Goal: Task Accomplishment & Management: Complete application form

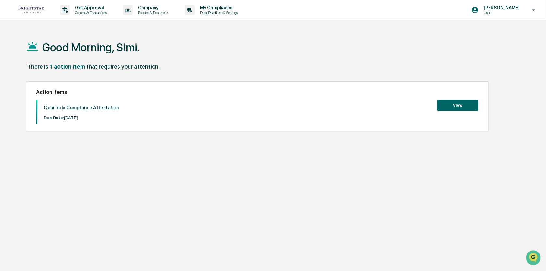
click at [458, 106] on button "View" at bounding box center [458, 105] width 42 height 11
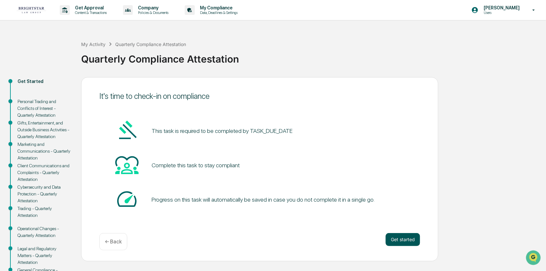
click at [395, 242] on button "Get started" at bounding box center [403, 239] width 34 height 13
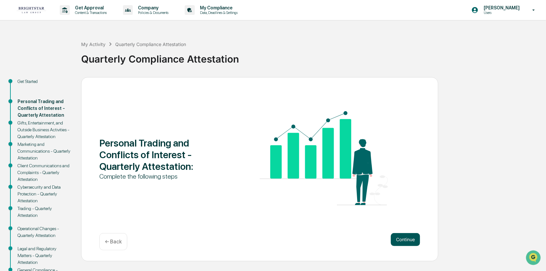
click at [405, 240] on button "Continue" at bounding box center [405, 239] width 29 height 13
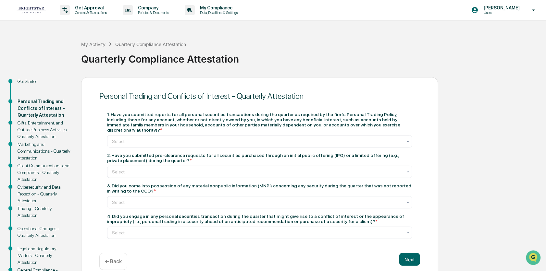
scroll to position [32, 0]
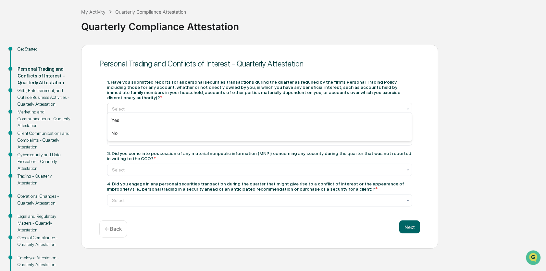
click at [409, 106] on icon at bounding box center [407, 108] width 5 height 5
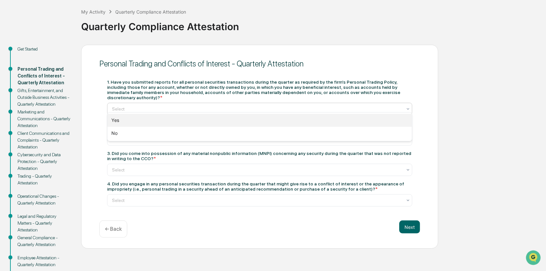
click at [364, 121] on div "Yes" at bounding box center [259, 120] width 304 height 13
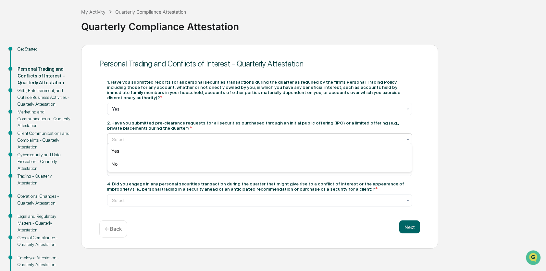
click at [409, 137] on icon at bounding box center [407, 139] width 5 height 5
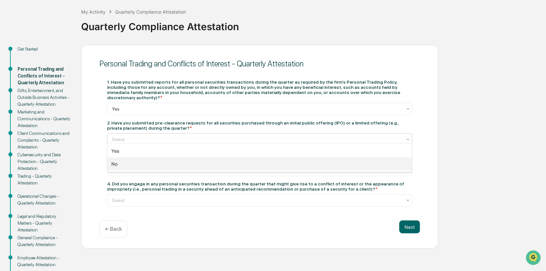
click at [383, 166] on div "No" at bounding box center [259, 164] width 304 height 13
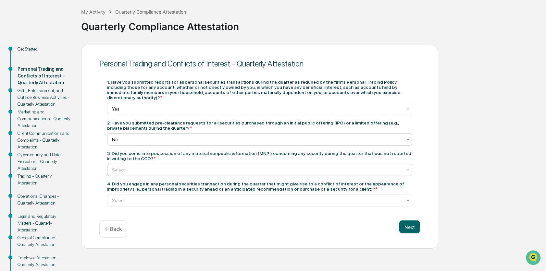
click at [406, 170] on div at bounding box center [407, 170] width 5 height 12
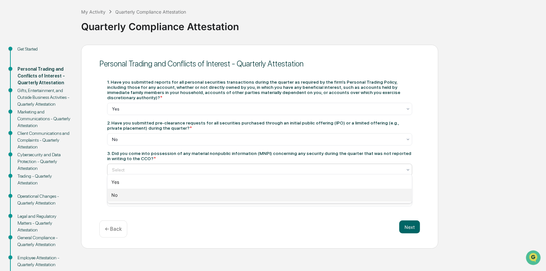
click at [397, 193] on div "No" at bounding box center [259, 195] width 304 height 13
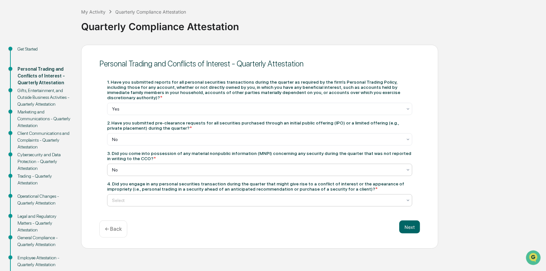
click at [408, 200] on icon at bounding box center [407, 200] width 5 height 5
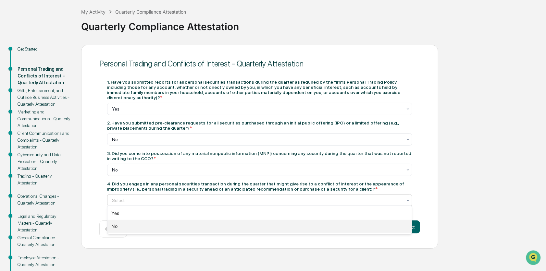
click at [392, 226] on div "No" at bounding box center [259, 226] width 304 height 13
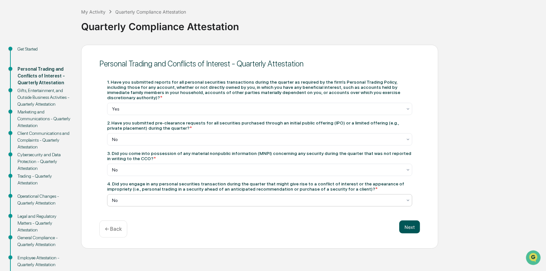
click at [409, 226] on button "Next" at bounding box center [409, 227] width 21 height 13
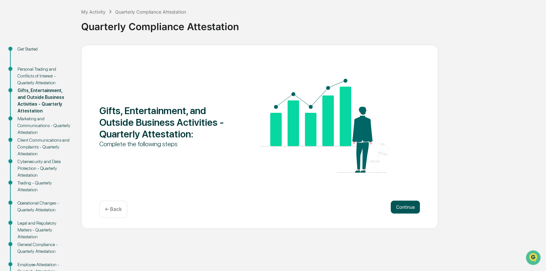
click at [401, 209] on button "Continue" at bounding box center [405, 207] width 29 height 13
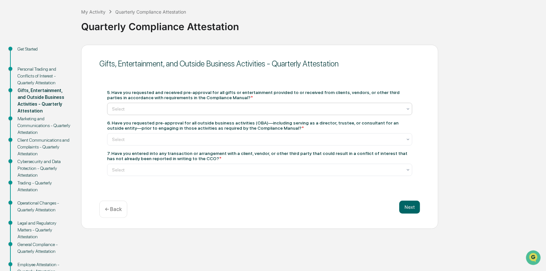
click at [408, 110] on icon at bounding box center [407, 108] width 5 height 5
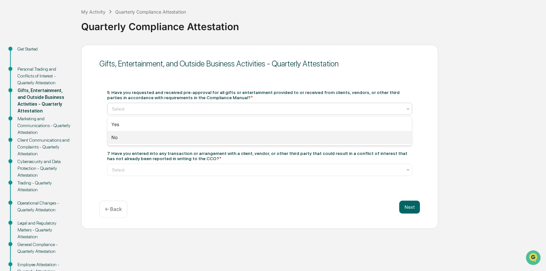
click at [151, 139] on div "No" at bounding box center [259, 137] width 304 height 13
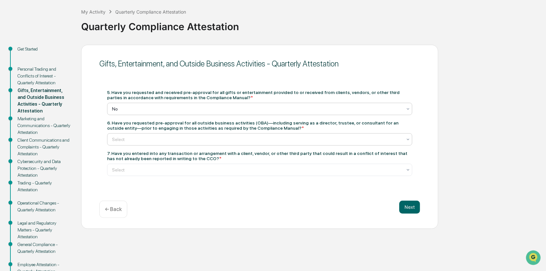
click at [409, 142] on icon at bounding box center [407, 139] width 5 height 5
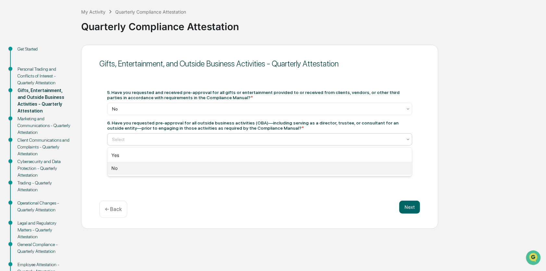
click at [391, 173] on div "No" at bounding box center [259, 168] width 304 height 13
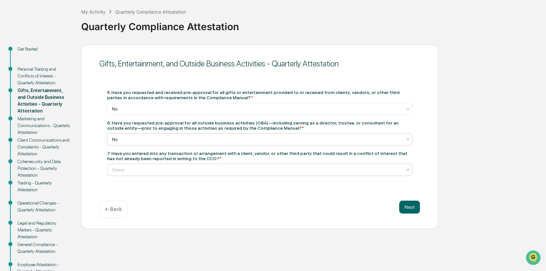
click at [410, 172] on icon at bounding box center [407, 169] width 5 height 5
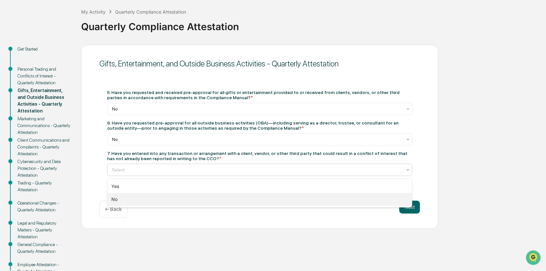
click at [383, 202] on div "No" at bounding box center [259, 199] width 304 height 13
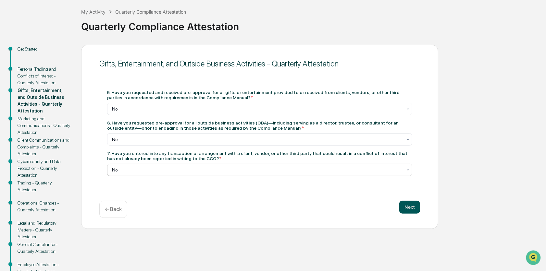
click at [408, 208] on button "Next" at bounding box center [409, 207] width 21 height 13
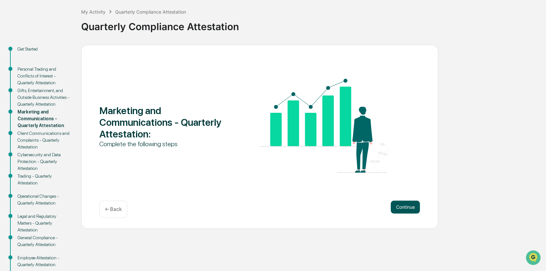
click at [408, 208] on button "Continue" at bounding box center [405, 207] width 29 height 13
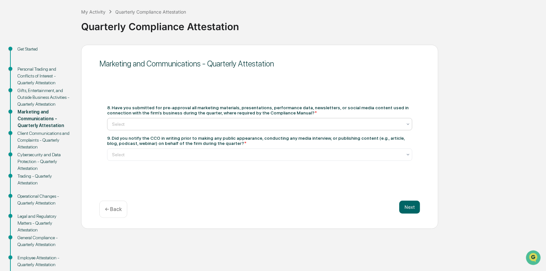
click at [408, 125] on icon at bounding box center [408, 124] width 3 height 2
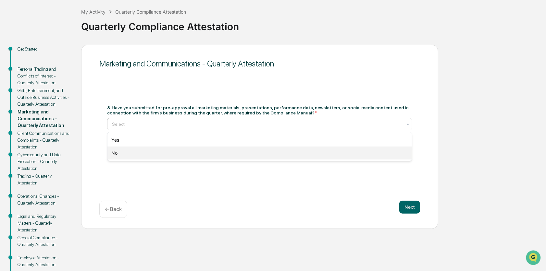
click at [396, 156] on div "No" at bounding box center [259, 153] width 304 height 13
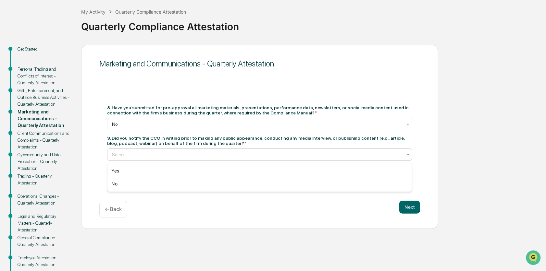
click at [408, 155] on icon at bounding box center [408, 155] width 3 height 2
click at [369, 184] on div "No" at bounding box center [259, 184] width 304 height 13
click at [414, 206] on button "Next" at bounding box center [409, 207] width 21 height 13
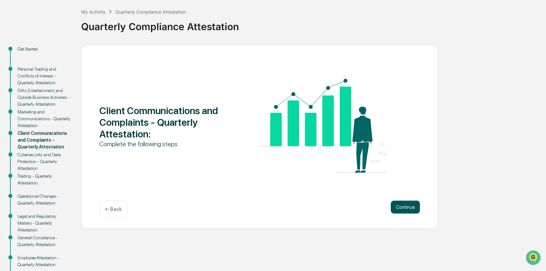
click at [404, 211] on button "Continue" at bounding box center [405, 207] width 29 height 13
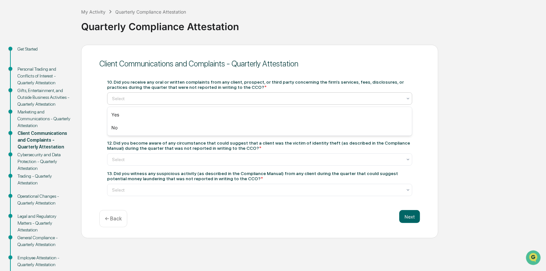
click at [411, 99] on div "Select" at bounding box center [259, 99] width 305 height 12
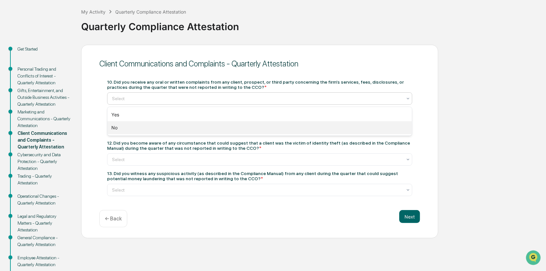
click at [354, 134] on div "No" at bounding box center [259, 127] width 304 height 13
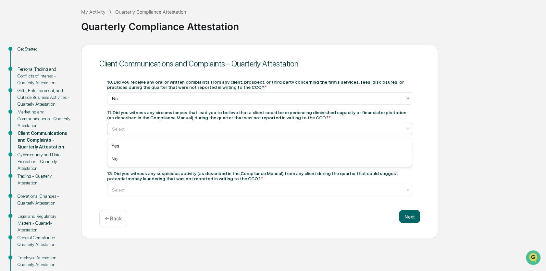
click at [407, 128] on icon at bounding box center [407, 129] width 5 height 5
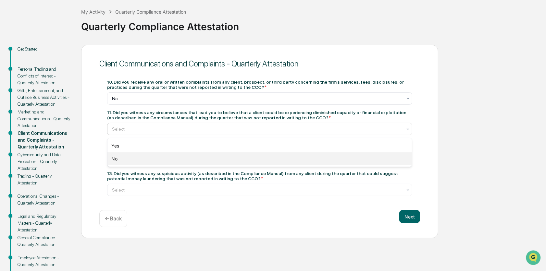
click at [394, 157] on div "No" at bounding box center [259, 159] width 304 height 13
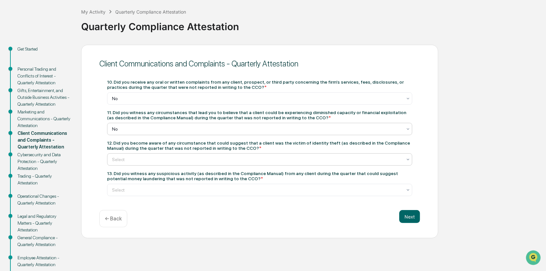
click at [408, 162] on icon at bounding box center [407, 159] width 5 height 5
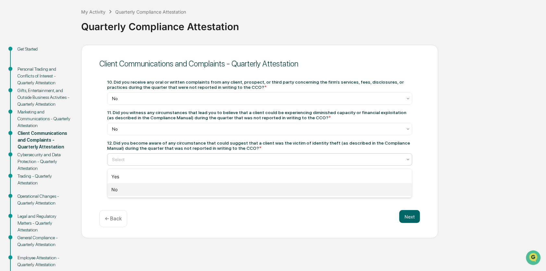
click at [394, 193] on div "No" at bounding box center [259, 189] width 304 height 13
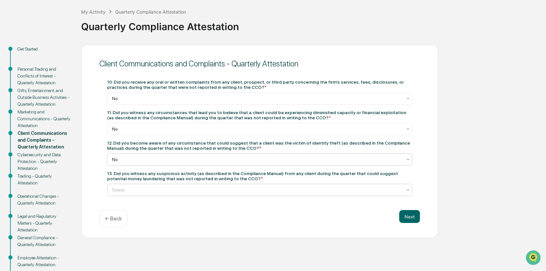
click at [407, 190] on icon at bounding box center [407, 190] width 5 height 5
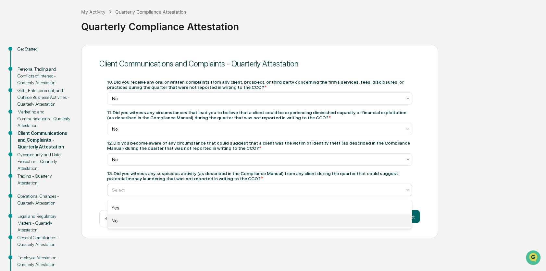
click at [369, 222] on div "No" at bounding box center [259, 221] width 304 height 13
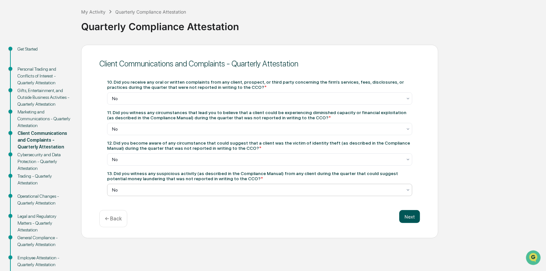
click at [408, 216] on button "Next" at bounding box center [409, 216] width 21 height 13
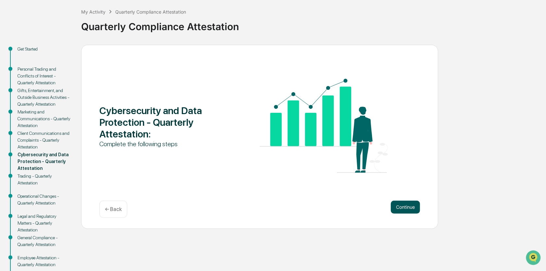
click at [406, 210] on button "Continue" at bounding box center [405, 207] width 29 height 13
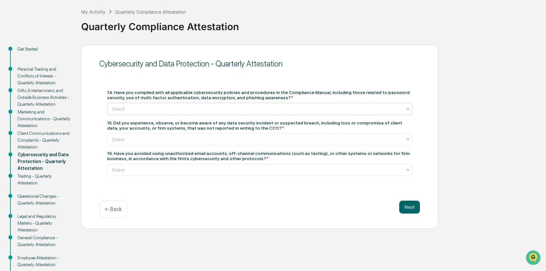
click at [411, 109] on icon at bounding box center [407, 108] width 5 height 5
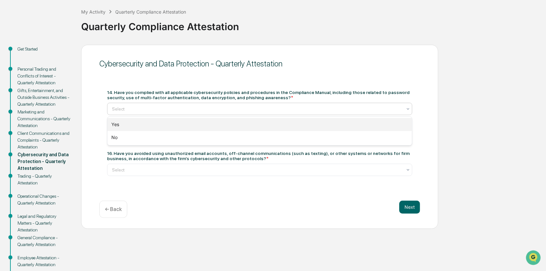
click at [399, 127] on div "Yes" at bounding box center [259, 124] width 304 height 13
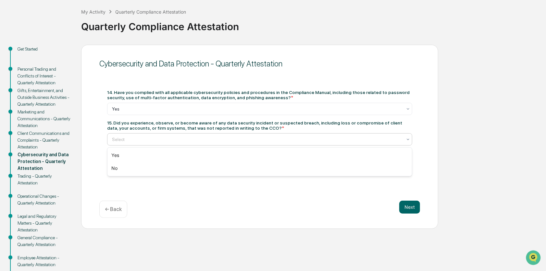
click at [408, 142] on icon at bounding box center [407, 139] width 5 height 5
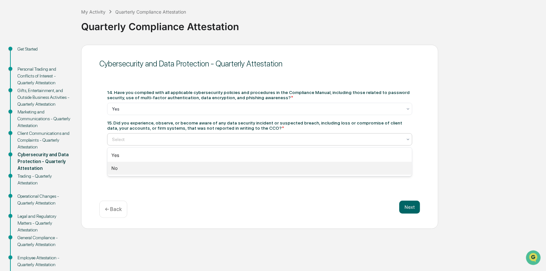
click at [397, 169] on div "No" at bounding box center [259, 168] width 304 height 13
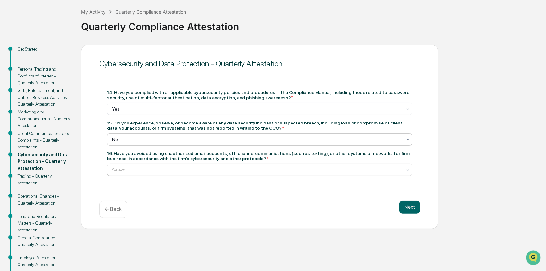
click at [409, 172] on icon at bounding box center [407, 169] width 5 height 5
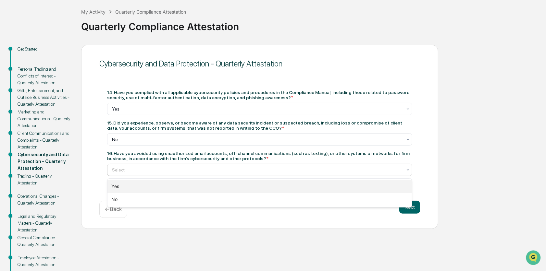
click at [355, 185] on div "Yes" at bounding box center [259, 186] width 304 height 13
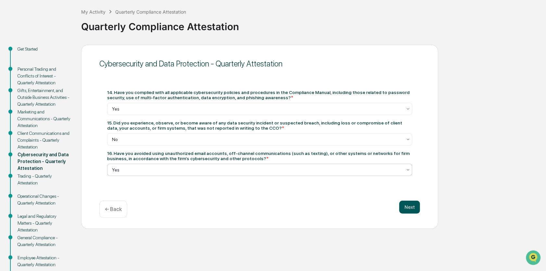
click at [413, 208] on button "Next" at bounding box center [409, 207] width 21 height 13
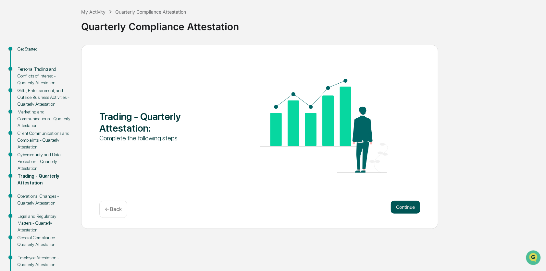
click at [408, 208] on button "Continue" at bounding box center [405, 207] width 29 height 13
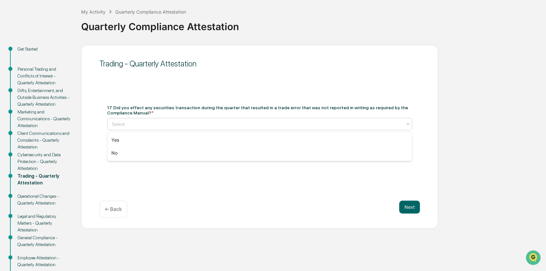
click at [409, 127] on icon at bounding box center [407, 124] width 5 height 5
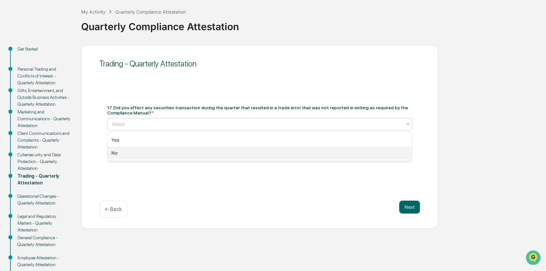
click at [359, 158] on div "No" at bounding box center [259, 153] width 304 height 13
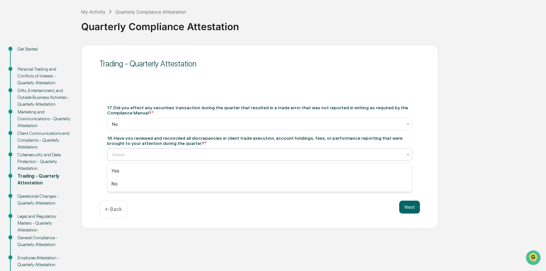
click at [408, 156] on icon at bounding box center [407, 154] width 5 height 5
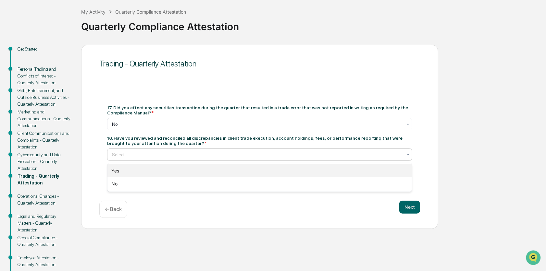
click at [398, 174] on div "Yes" at bounding box center [259, 171] width 304 height 13
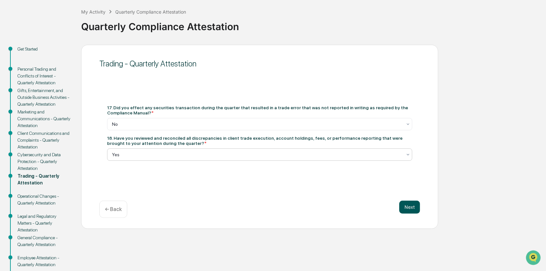
click at [406, 213] on button "Next" at bounding box center [409, 207] width 21 height 13
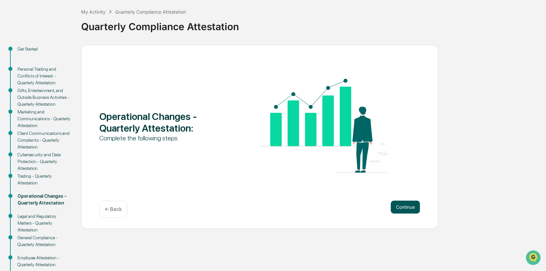
click at [406, 201] on button "Continue" at bounding box center [405, 207] width 29 height 13
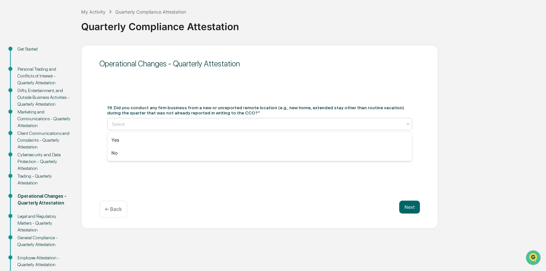
click at [405, 123] on div "Select" at bounding box center [257, 124] width 297 height 9
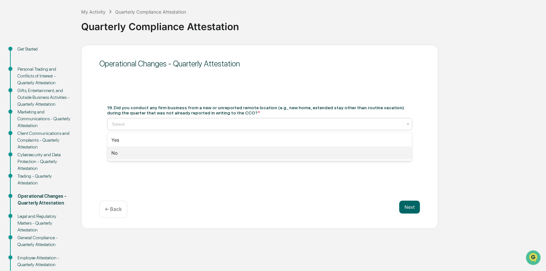
click at [398, 157] on div "No" at bounding box center [259, 153] width 304 height 13
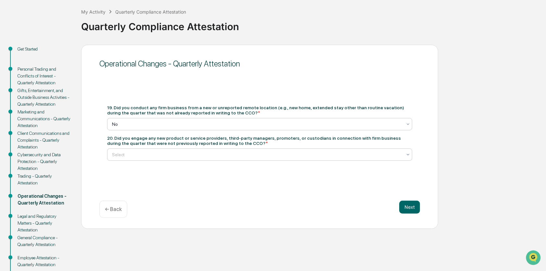
click at [409, 155] on icon at bounding box center [407, 154] width 5 height 5
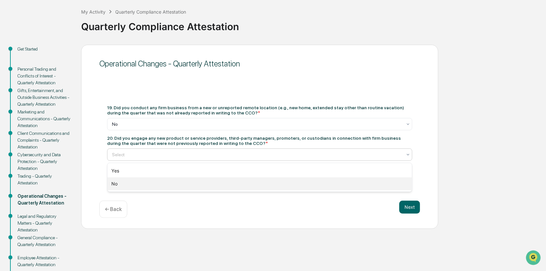
click at [396, 187] on div "No" at bounding box center [259, 184] width 304 height 13
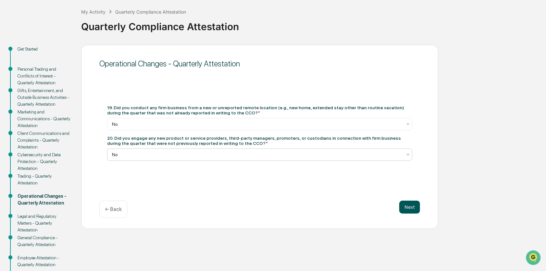
click at [406, 205] on button "Next" at bounding box center [409, 207] width 21 height 13
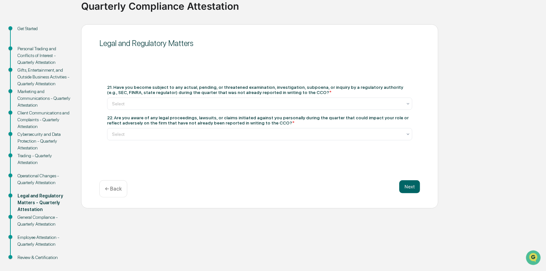
scroll to position [62, 0]
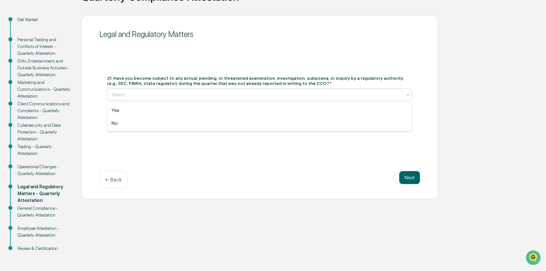
click at [408, 94] on icon at bounding box center [407, 94] width 5 height 5
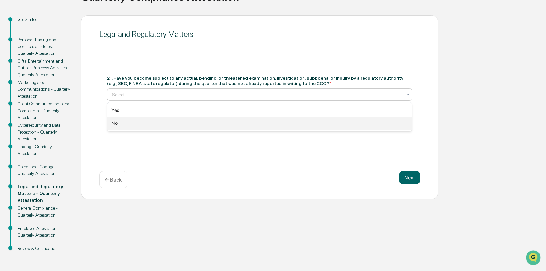
click at [400, 122] on div "No" at bounding box center [259, 123] width 304 height 13
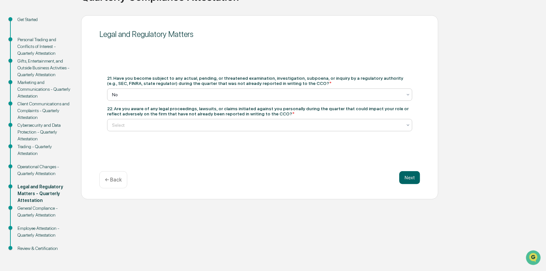
click at [408, 126] on icon at bounding box center [407, 125] width 5 height 5
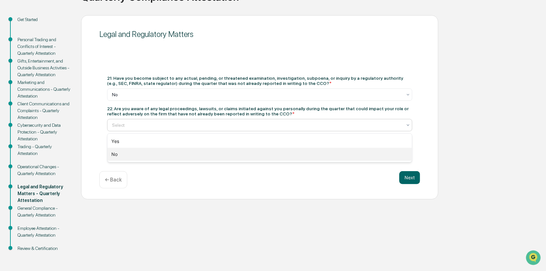
click at [395, 160] on div "No" at bounding box center [259, 154] width 304 height 13
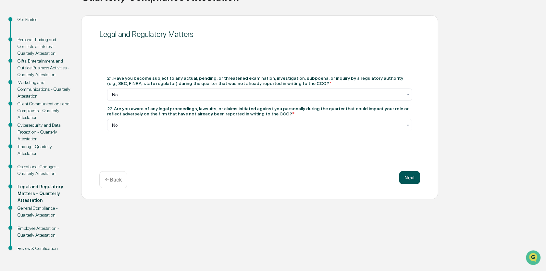
click at [406, 178] on button "Next" at bounding box center [409, 177] width 21 height 13
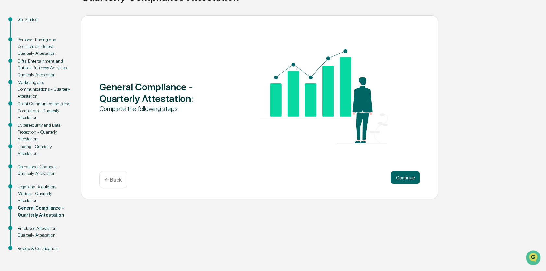
click at [406, 178] on button "Continue" at bounding box center [405, 177] width 29 height 13
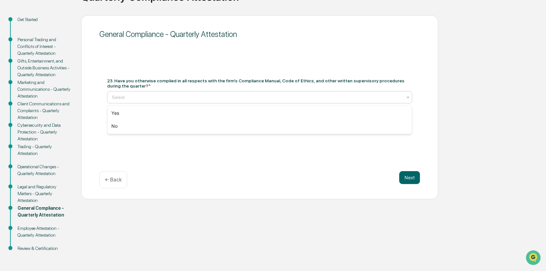
click at [406, 97] on icon at bounding box center [407, 97] width 5 height 5
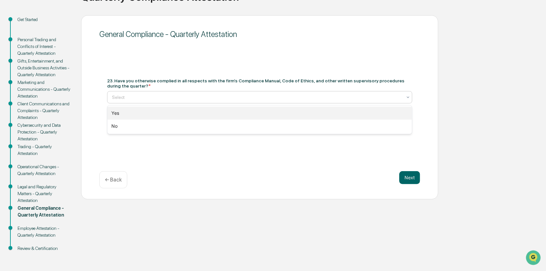
click at [400, 116] on div "Yes" at bounding box center [259, 113] width 304 height 13
click at [407, 123] on icon at bounding box center [407, 122] width 5 height 5
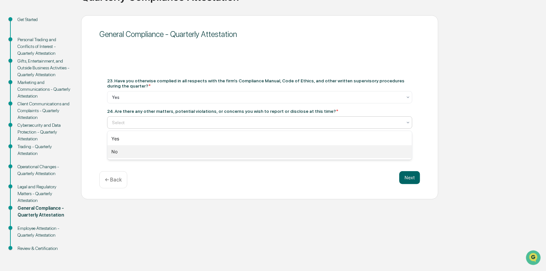
click at [405, 152] on div "No" at bounding box center [259, 151] width 304 height 13
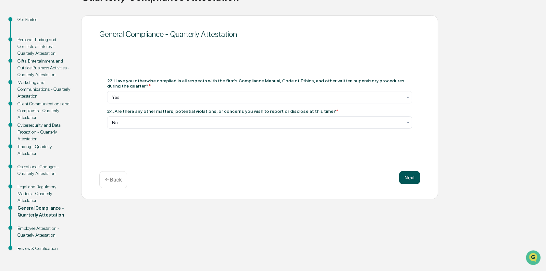
click at [409, 179] on button "Next" at bounding box center [409, 177] width 21 height 13
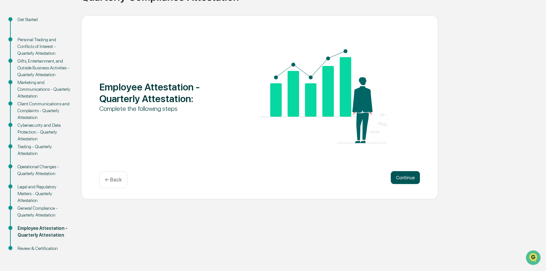
click at [412, 175] on button "Continue" at bounding box center [405, 177] width 29 height 13
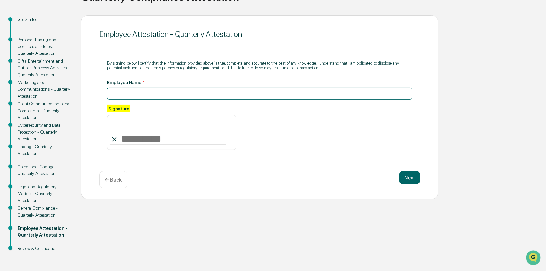
click at [163, 95] on input at bounding box center [259, 94] width 305 height 12
type input "**********"
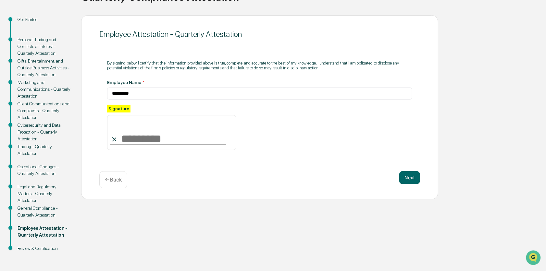
click at [137, 140] on input at bounding box center [171, 132] width 129 height 35
type input "**********"
click at [412, 179] on button "Next" at bounding box center [409, 177] width 21 height 13
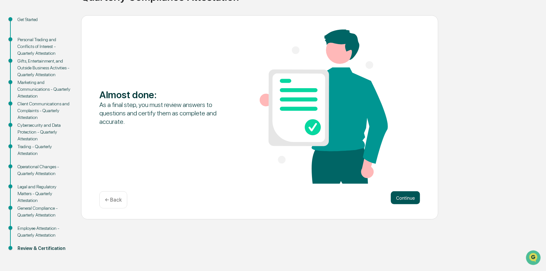
click at [412, 199] on button "Continue" at bounding box center [405, 198] width 29 height 13
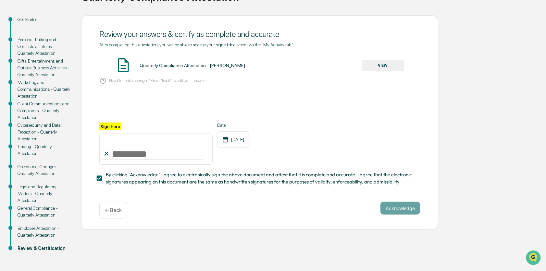
click at [378, 66] on button "VIEW" at bounding box center [383, 65] width 42 height 11
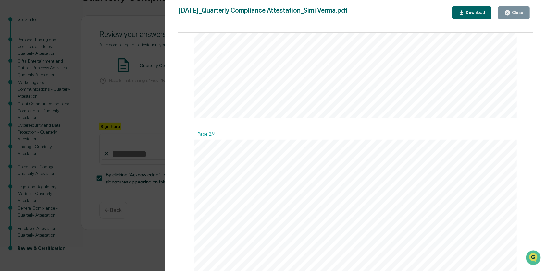
scroll to position [325, 0]
click at [516, 11] on div "Close" at bounding box center [517, 12] width 13 height 5
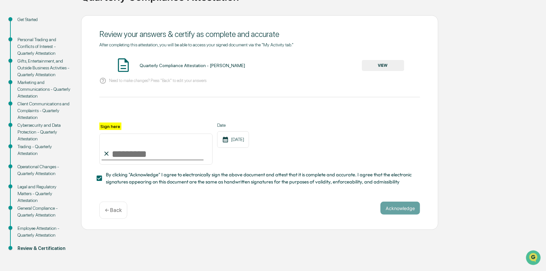
click at [110, 214] on p "← Back" at bounding box center [113, 210] width 17 height 6
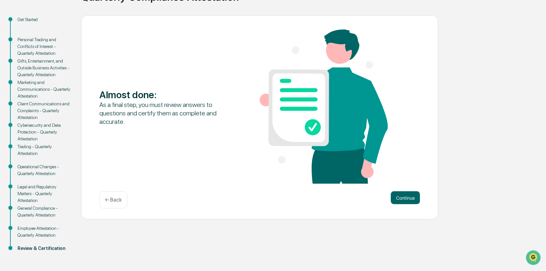
click at [115, 202] on p "← Back" at bounding box center [113, 200] width 17 height 6
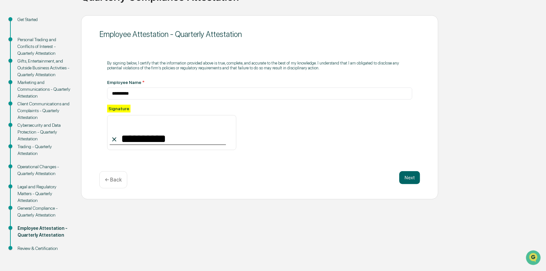
click at [118, 181] on p "← Back" at bounding box center [113, 180] width 17 height 6
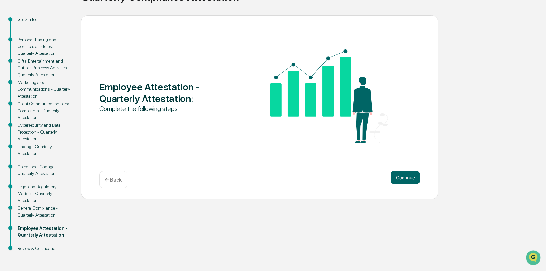
click at [118, 181] on p "← Back" at bounding box center [113, 180] width 17 height 6
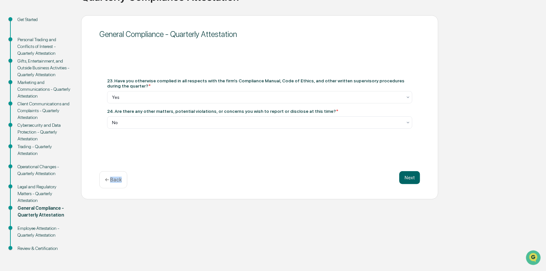
click at [118, 181] on p "← Back" at bounding box center [113, 180] width 17 height 6
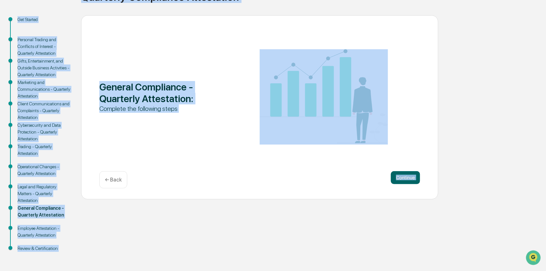
click at [118, 181] on p "← Back" at bounding box center [113, 180] width 17 height 6
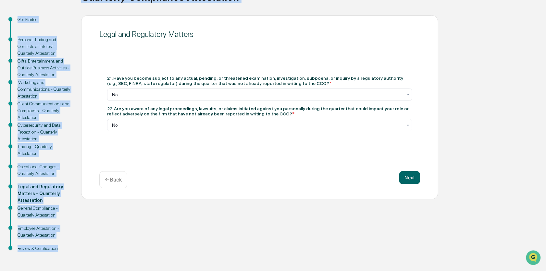
click at [118, 181] on p "← Back" at bounding box center [113, 180] width 17 height 6
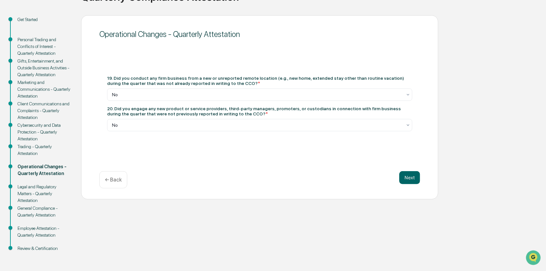
click at [118, 181] on p "← Back" at bounding box center [113, 180] width 17 height 6
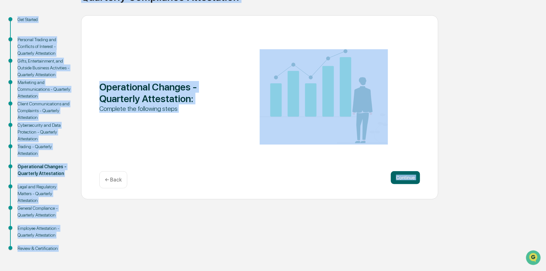
click at [118, 181] on p "← Back" at bounding box center [113, 180] width 17 height 6
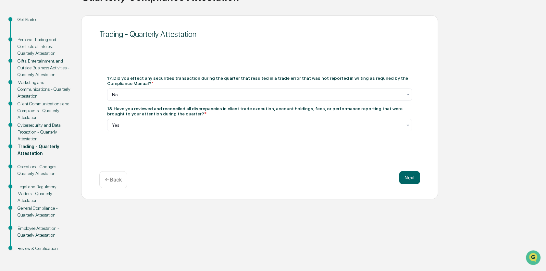
drag, startPoint x: 118, startPoint y: 181, endPoint x: 139, endPoint y: 211, distance: 36.4
click at [139, 211] on div "Get Started Personal Trading and Conflicts of Interest - Quarterly Attestation …" at bounding box center [272, 143] width 539 height 256
click at [159, 215] on div "Get Started Personal Trading and Conflicts of Interest - Quarterly Attestation …" at bounding box center [272, 143] width 539 height 256
click at [33, 42] on div "Personal Trading and Conflicts of Interest - Quarterly Attestation" at bounding box center [44, 46] width 53 height 20
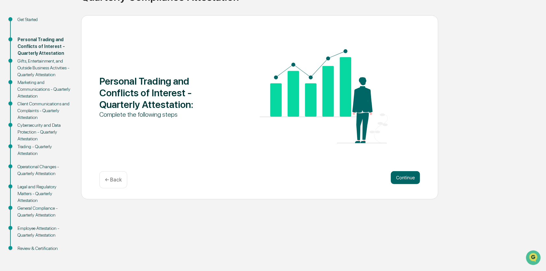
click at [33, 64] on div "Gifts, Entertainment, and Outside Business Activities - Quarterly Attestation" at bounding box center [44, 68] width 53 height 20
click at [415, 179] on button "Continue" at bounding box center [405, 177] width 29 height 13
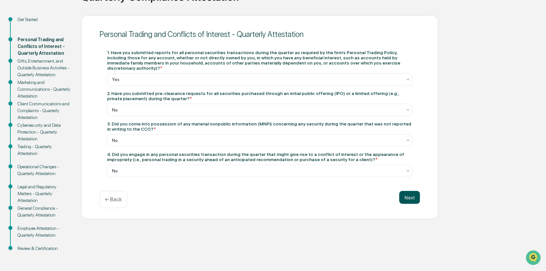
click at [408, 197] on button "Next" at bounding box center [409, 197] width 21 height 13
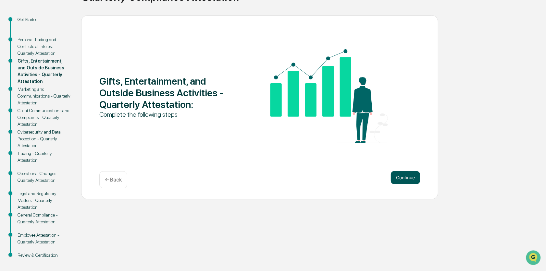
click at [405, 177] on button "Continue" at bounding box center [405, 177] width 29 height 13
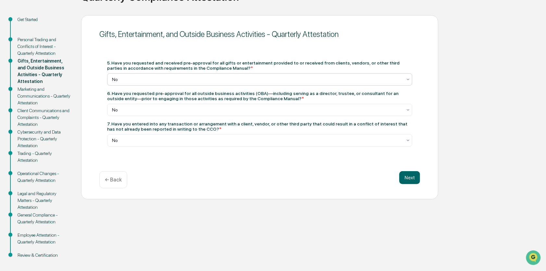
click at [410, 80] on icon at bounding box center [407, 79] width 5 height 5
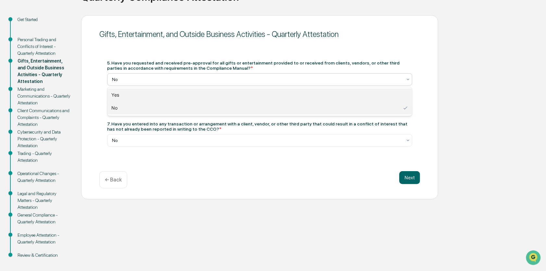
click at [392, 96] on div "Yes" at bounding box center [259, 95] width 304 height 13
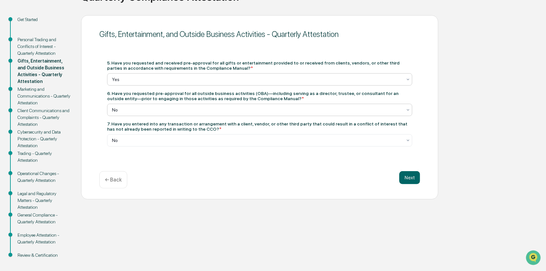
click at [178, 112] on div at bounding box center [257, 110] width 290 height 6
click at [416, 174] on button "Next" at bounding box center [409, 177] width 21 height 13
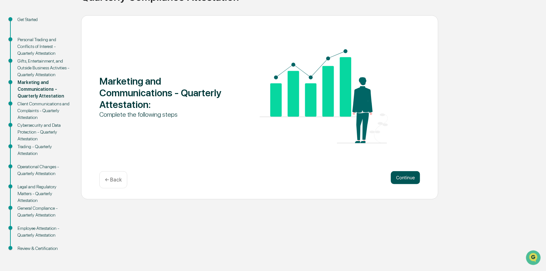
click at [415, 174] on button "Continue" at bounding box center [405, 177] width 29 height 13
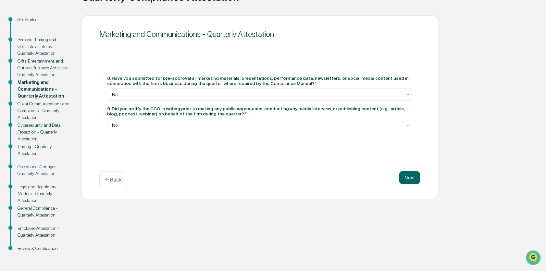
click at [415, 174] on button "Next" at bounding box center [409, 177] width 21 height 13
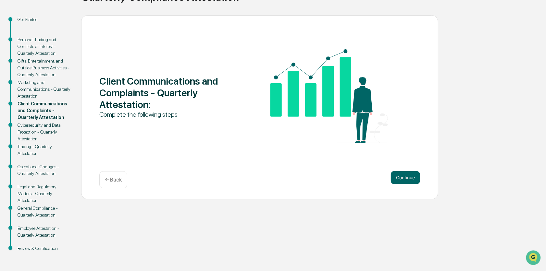
click at [415, 174] on button "Continue" at bounding box center [405, 177] width 29 height 13
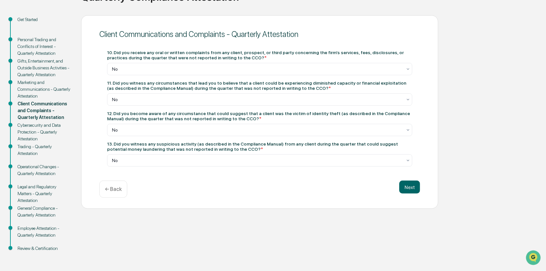
click at [415, 174] on div "10. Did you receive any oral or written complaints from any client, prospect, o…" at bounding box center [259, 108] width 321 height 132
drag, startPoint x: 415, startPoint y: 174, endPoint x: 414, endPoint y: 185, distance: 11.5
click at [414, 185] on button "Next" at bounding box center [409, 187] width 21 height 13
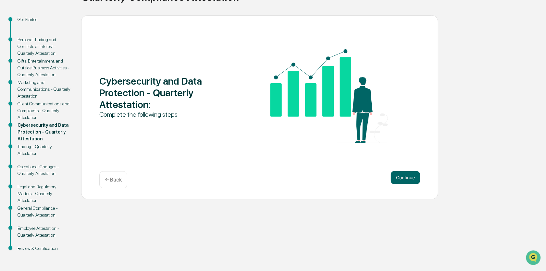
click at [413, 191] on div "Cybersecurity and Data Protection - Quarterly Attestation : Complete the follow…" at bounding box center [259, 107] width 357 height 184
click at [413, 181] on button "Continue" at bounding box center [405, 177] width 29 height 13
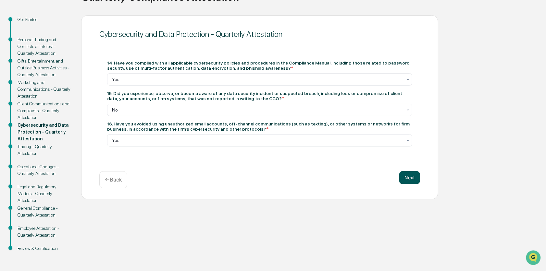
click at [413, 181] on button "Next" at bounding box center [409, 177] width 21 height 13
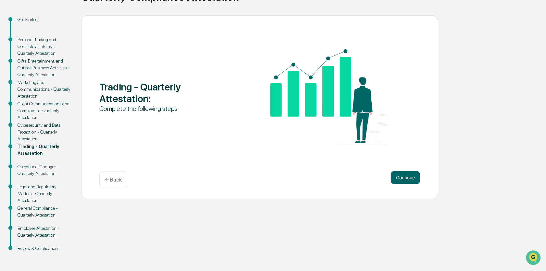
click at [413, 181] on button "Continue" at bounding box center [405, 177] width 29 height 13
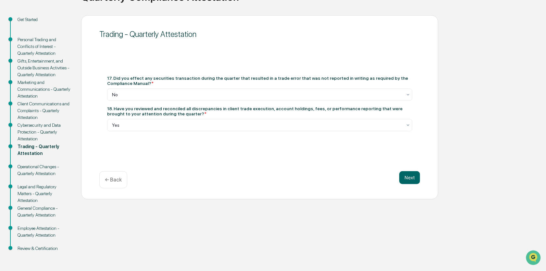
click at [413, 181] on button "Next" at bounding box center [409, 177] width 21 height 13
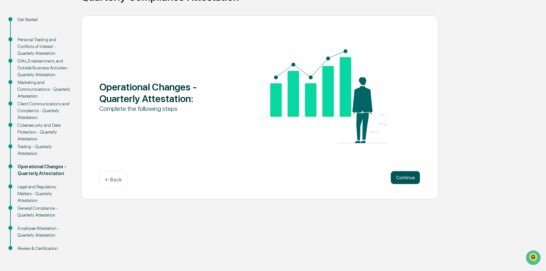
click at [409, 179] on button "Continue" at bounding box center [405, 177] width 29 height 13
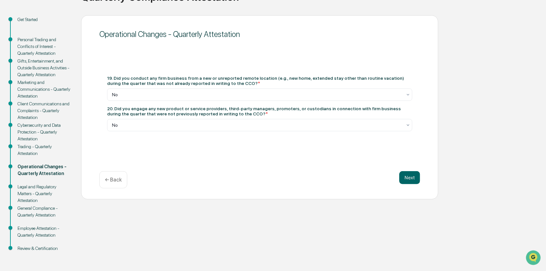
click at [409, 179] on button "Next" at bounding box center [409, 177] width 21 height 13
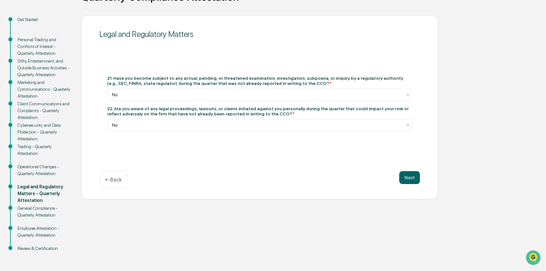
click at [409, 179] on button "Next" at bounding box center [409, 177] width 21 height 13
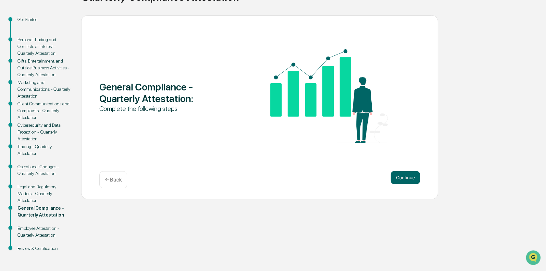
click at [409, 179] on button "Continue" at bounding box center [405, 177] width 29 height 13
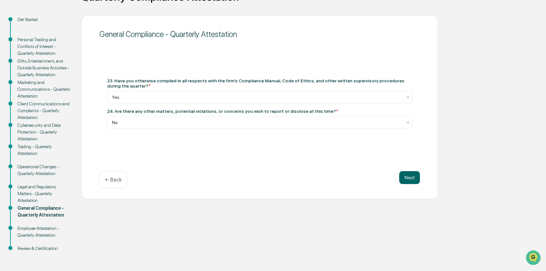
click at [409, 179] on button "Next" at bounding box center [409, 177] width 21 height 13
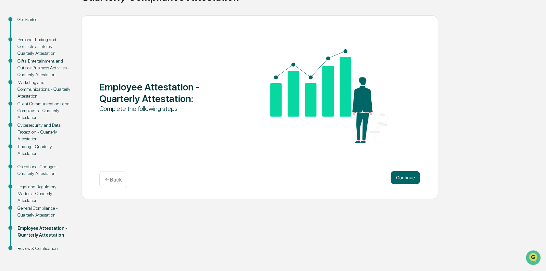
click at [409, 179] on button "Continue" at bounding box center [405, 177] width 29 height 13
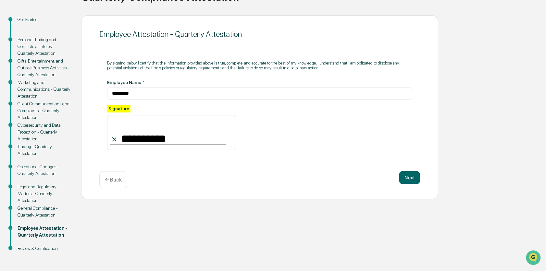
click at [409, 179] on button "Next" at bounding box center [409, 177] width 21 height 13
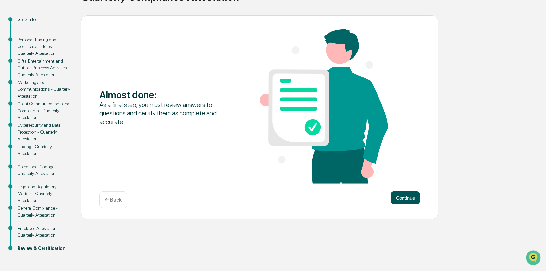
click at [403, 197] on button "Continue" at bounding box center [405, 198] width 29 height 13
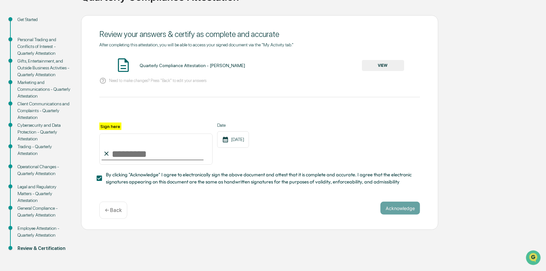
click at [153, 161] on input "Sign here" at bounding box center [155, 149] width 113 height 31
type input "**********"
click at [392, 212] on button "Acknowledge" at bounding box center [400, 208] width 40 height 13
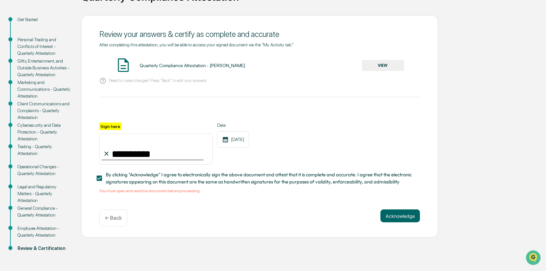
click at [379, 65] on button "VIEW" at bounding box center [383, 65] width 42 height 11
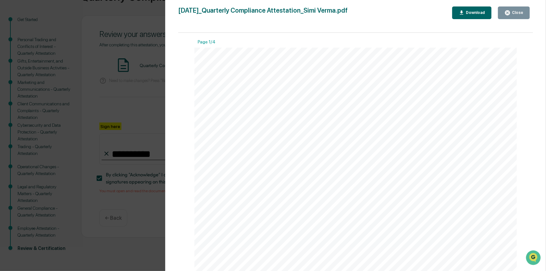
click at [516, 14] on div "Close" at bounding box center [517, 12] width 13 height 5
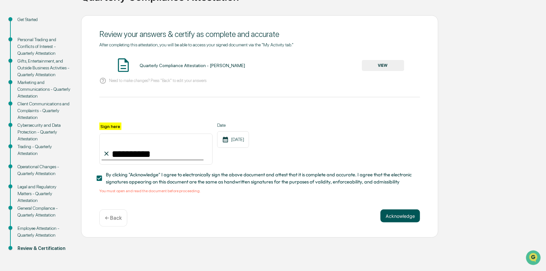
click at [415, 221] on button "Acknowledge" at bounding box center [400, 216] width 40 height 13
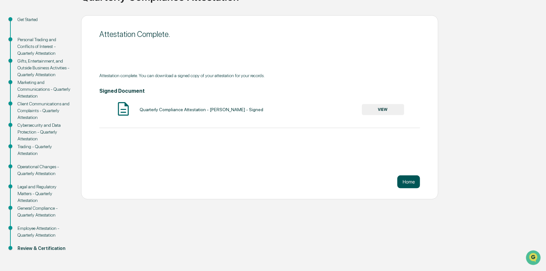
click at [414, 183] on button "Home" at bounding box center [408, 182] width 23 height 13
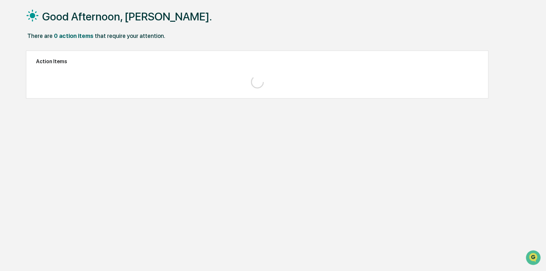
scroll to position [31, 0]
